Goal: Obtain resource: Download file/media

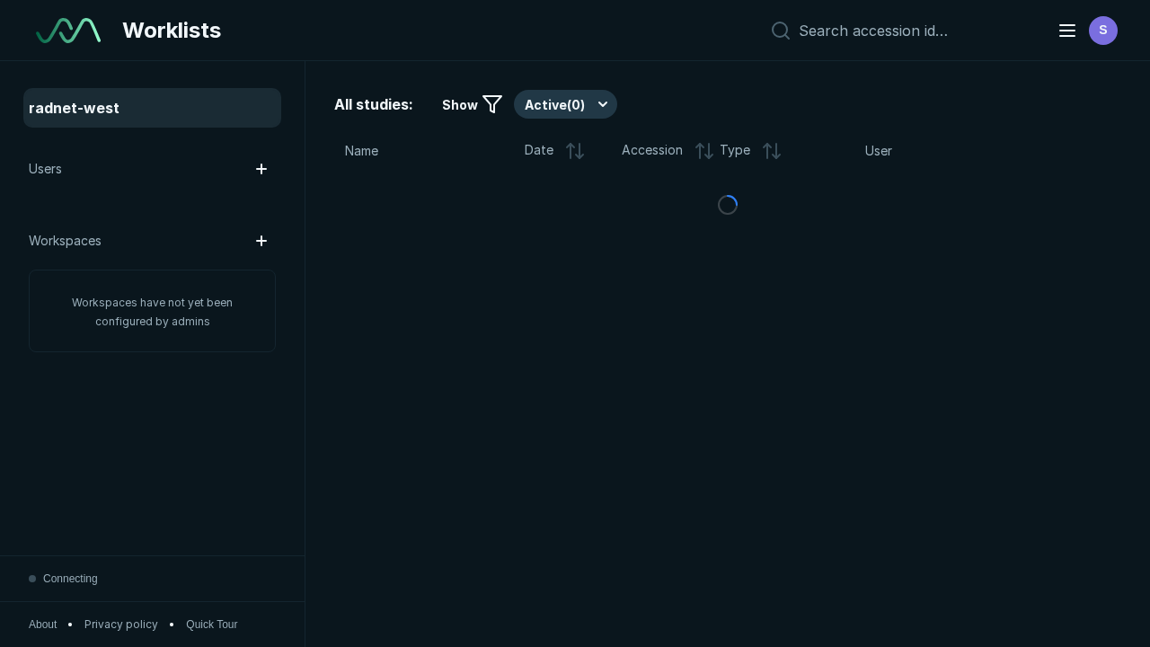
scroll to position [4907, 7484]
